Goal: Information Seeking & Learning: Learn about a topic

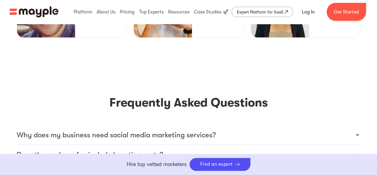
scroll to position [1743, 0]
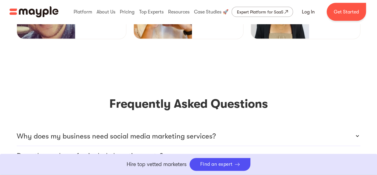
click at [359, 133] on icon at bounding box center [358, 136] width 6 height 6
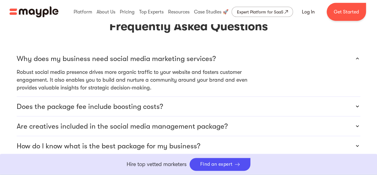
scroll to position [1824, 0]
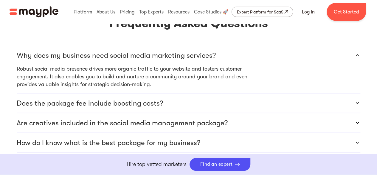
click at [360, 120] on icon at bounding box center [358, 123] width 6 height 6
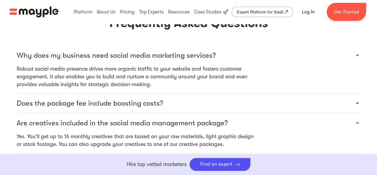
click at [321, 153] on div "How do I know what is the best package for my business?" at bounding box center [189, 162] width 344 height 19
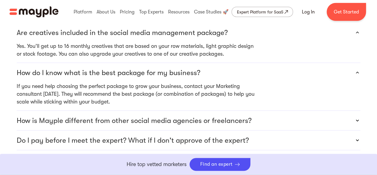
scroll to position [1913, 0]
click at [267, 111] on div "How is Mayple different from other social media agencies or freelancers?" at bounding box center [189, 120] width 344 height 19
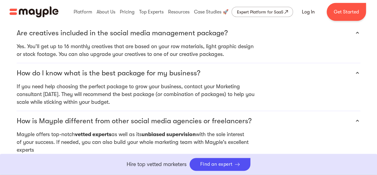
click at [282, 159] on div "Do I pay before I meet the expert? What if I don't approve of the expert?" at bounding box center [189, 168] width 344 height 19
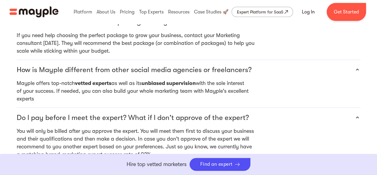
scroll to position [1967, 0]
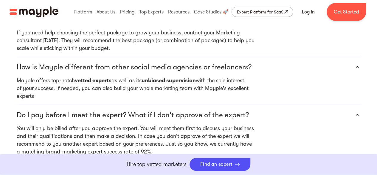
click at [337, 160] on div "Do you need anything from me to get started with the social media package I cho…" at bounding box center [189, 169] width 344 height 19
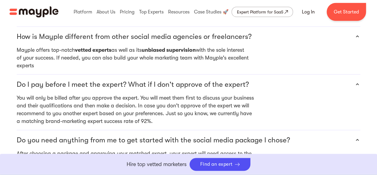
scroll to position [1976, 0]
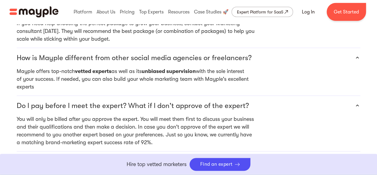
click at [344, 170] on p "After choosing a package and approving your matched expert, your expert will ne…" at bounding box center [189, 178] width 344 height 16
click at [357, 151] on div "Do you need anything from me to get started with the social media package I cho…" at bounding box center [189, 160] width 344 height 19
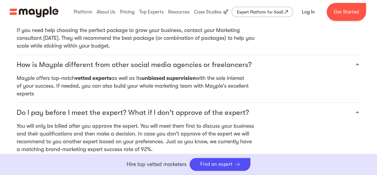
scroll to position [1969, 0]
click at [359, 109] on icon at bounding box center [358, 112] width 6 height 6
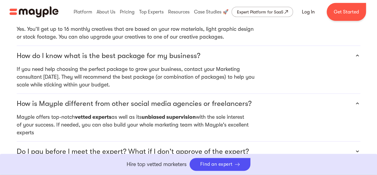
scroll to position [1927, 0]
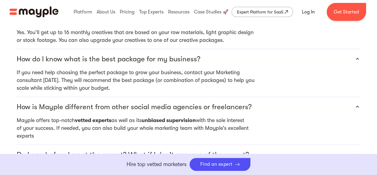
click at [359, 97] on div "How is Mayple different from other social media agencies or freelancers?" at bounding box center [189, 106] width 344 height 19
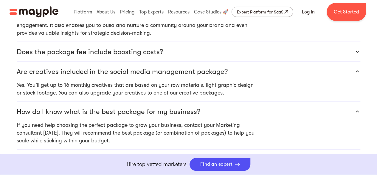
scroll to position [1874, 0]
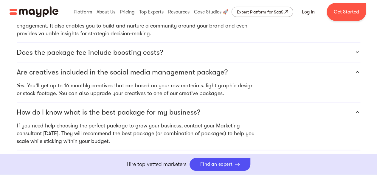
click at [356, 109] on icon at bounding box center [358, 112] width 6 height 6
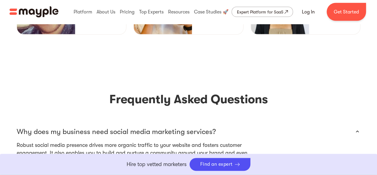
scroll to position [1747, 0]
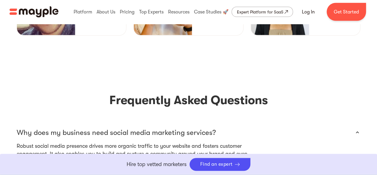
click at [356, 129] on icon at bounding box center [358, 132] width 6 height 6
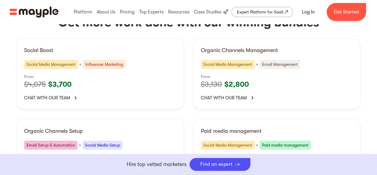
scroll to position [1232, 0]
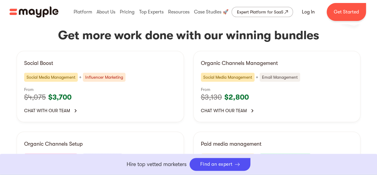
drag, startPoint x: 80, startPoint y: 80, endPoint x: 70, endPoint y: 84, distance: 11.6
click at [70, 131] on div "Organic Channels Setup Email Setup & Automation + Social Media Setup From $2,84…" at bounding box center [100, 166] width 167 height 71
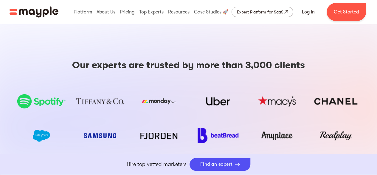
scroll to position [1026, 0]
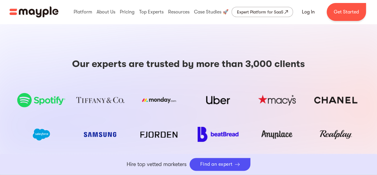
drag, startPoint x: 70, startPoint y: 86, endPoint x: 237, endPoint y: 107, distance: 168.1
click at [237, 107] on div "Our experts are trusted by more than 3,000 clients SHOW MORE SHOW LESS" at bounding box center [189, 109] width 344 height 103
click at [337, 123] on img at bounding box center [336, 134] width 50 height 23
click at [348, 123] on img at bounding box center [336, 134] width 50 height 23
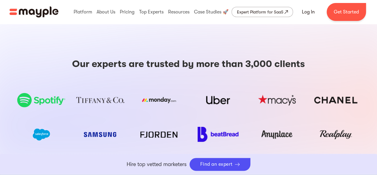
click at [348, 123] on img at bounding box center [336, 134] width 50 height 23
drag, startPoint x: 348, startPoint y: 86, endPoint x: 194, endPoint y: 109, distance: 156.4
click at [194, 109] on div "Our experts are trusted by more than 3,000 clients SHOW MORE SHOW LESS" at bounding box center [189, 109] width 344 height 103
click at [194, 153] on link "SHOW MORE" at bounding box center [189, 157] width 34 height 8
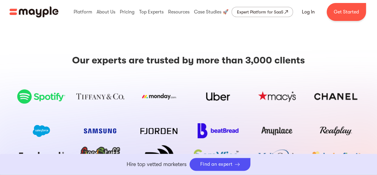
scroll to position [1028, 0]
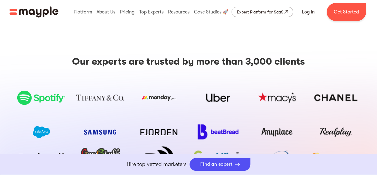
click at [203, 150] on img at bounding box center [218, 157] width 49 height 14
drag, startPoint x: 203, startPoint y: 105, endPoint x: 223, endPoint y: 164, distance: 62.6
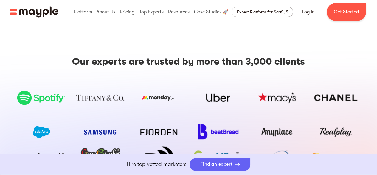
click at [223, 164] on div "Find an expert" at bounding box center [216, 164] width 33 height 6
